Goal: Task Accomplishment & Management: Manage account settings

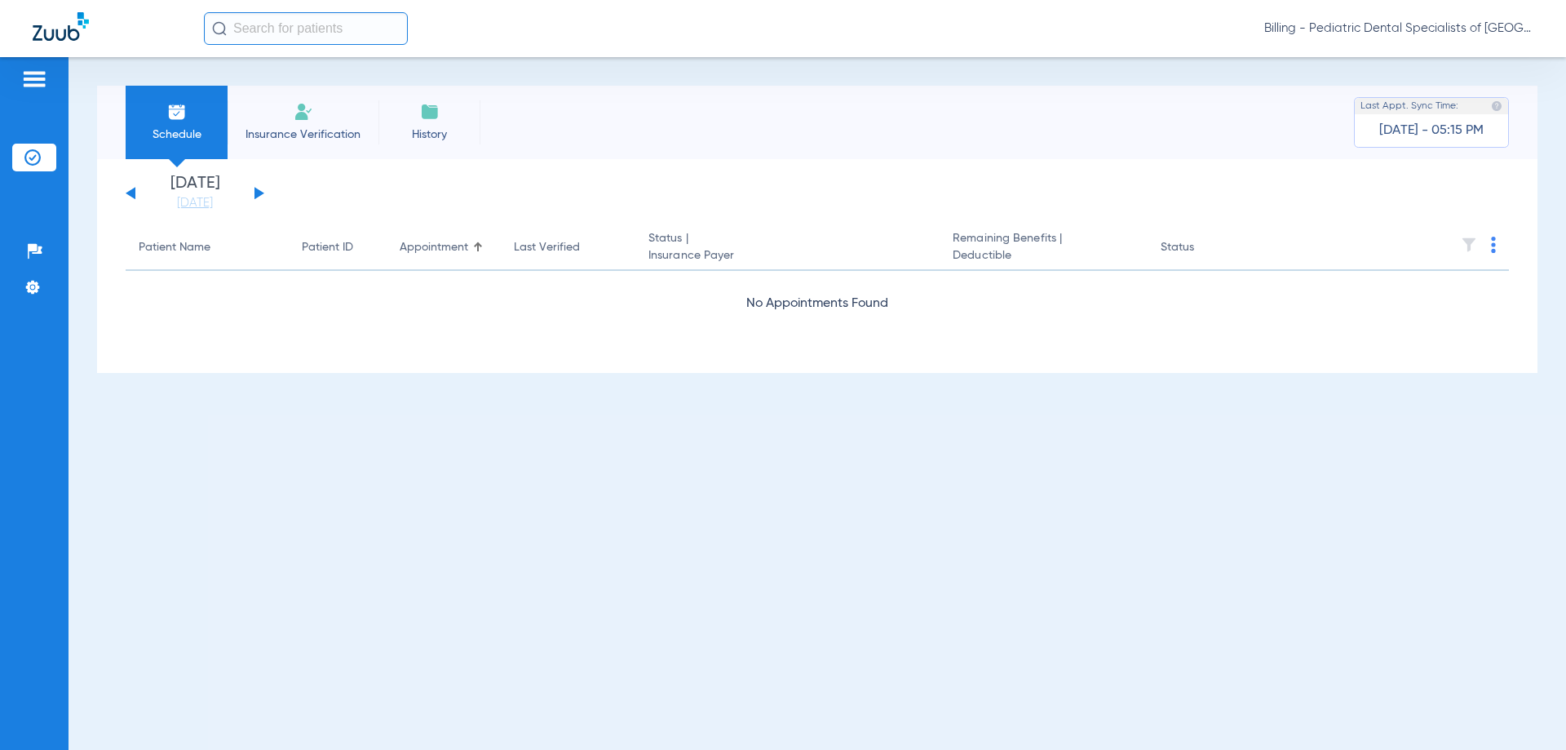
click at [1380, 26] on span "Billing - Pediatric Dental Specialists of [GEOGRAPHIC_DATA][US_STATE]" at bounding box center [1399, 28] width 269 height 16
click at [1448, 61] on span "Account Selection" at bounding box center [1472, 57] width 91 height 11
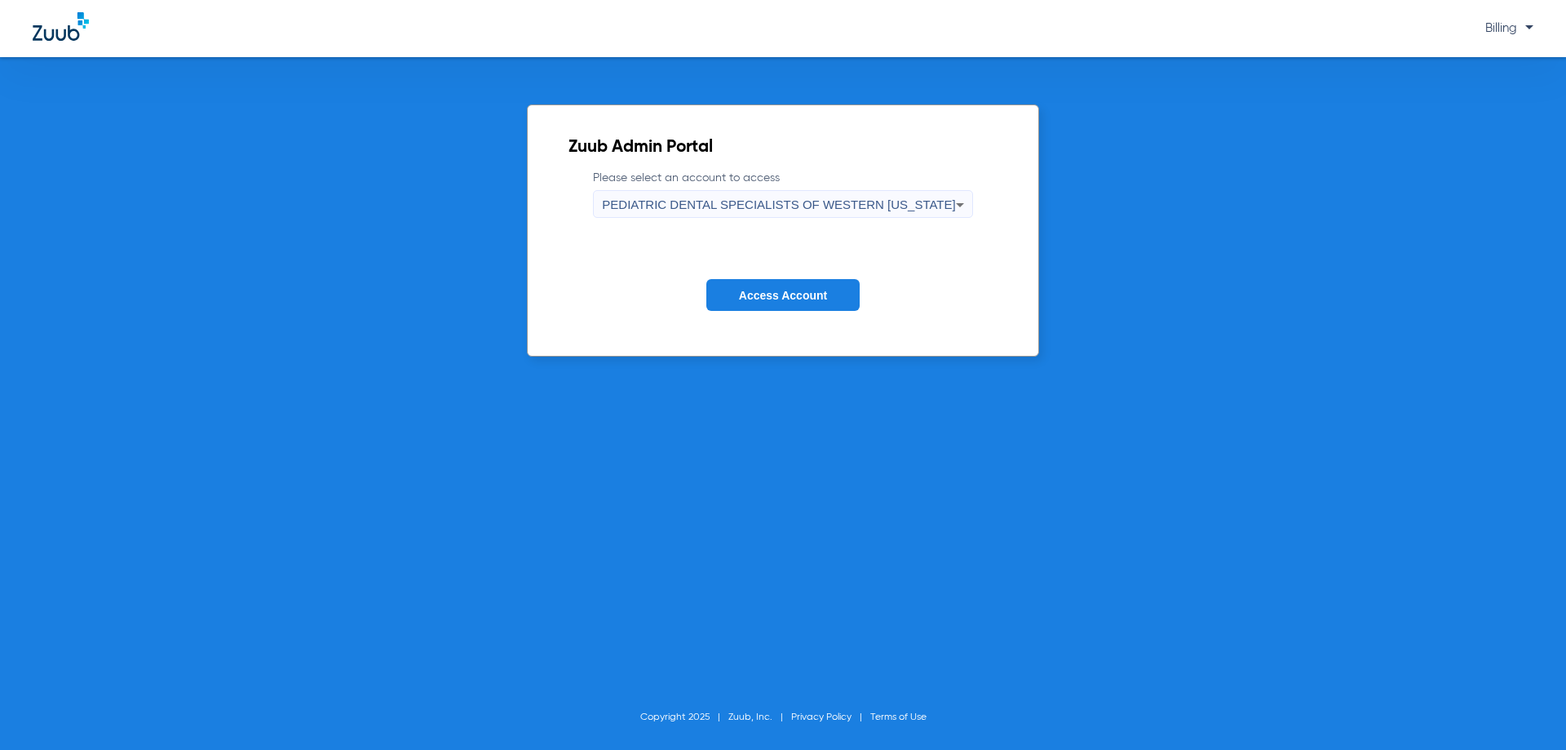
click at [883, 202] on span "PEDIATRIC DENTAL SPECIALISTS OF WESTERN [US_STATE]" at bounding box center [778, 204] width 353 height 14
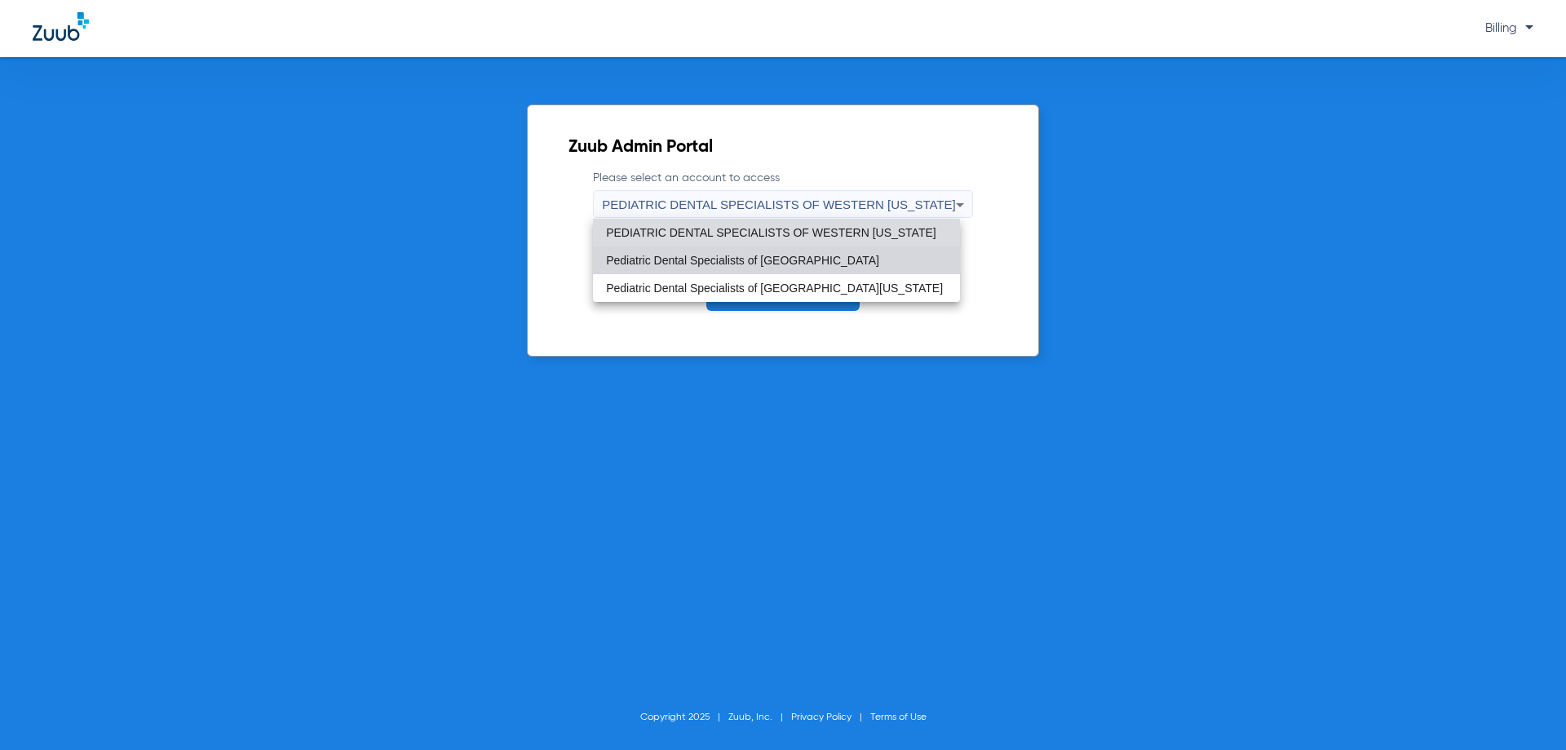
click at [828, 257] on mat-option "Pediatric Dental Specialists of [GEOGRAPHIC_DATA]" at bounding box center [776, 260] width 367 height 28
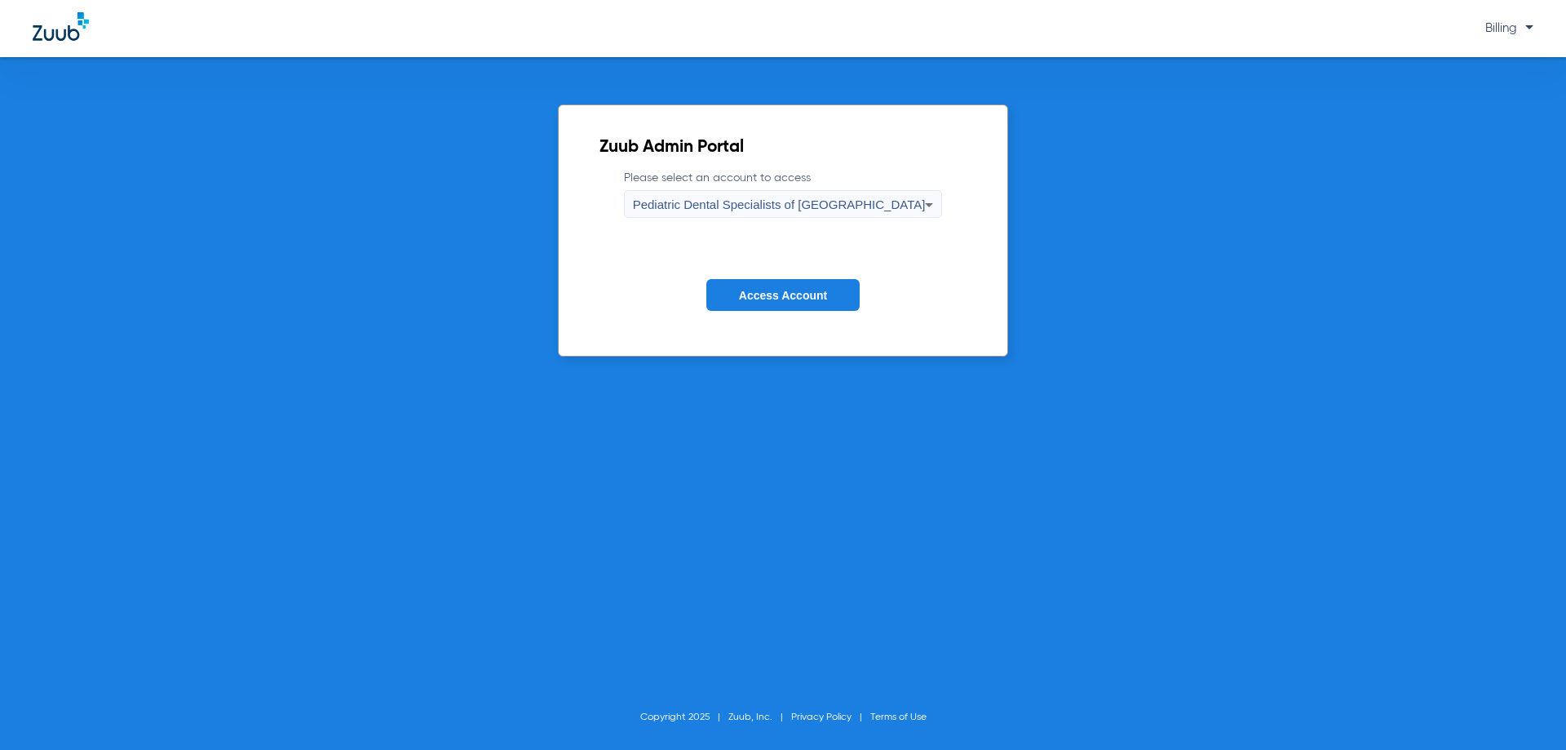
click at [828, 294] on button "Access Account" at bounding box center [782, 295] width 153 height 32
